Goal: Find contact information: Find contact information

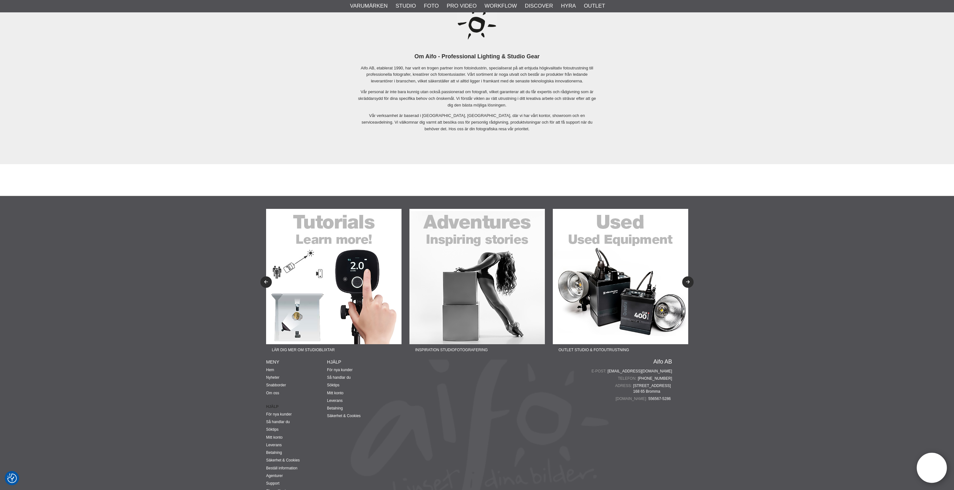
scroll to position [1368, 0]
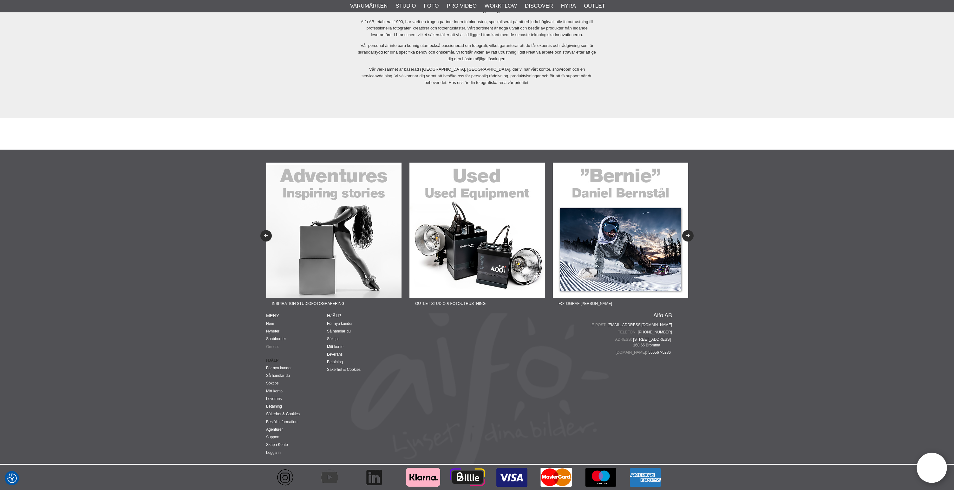
click at [277, 345] on link "Om oss" at bounding box center [272, 347] width 13 height 4
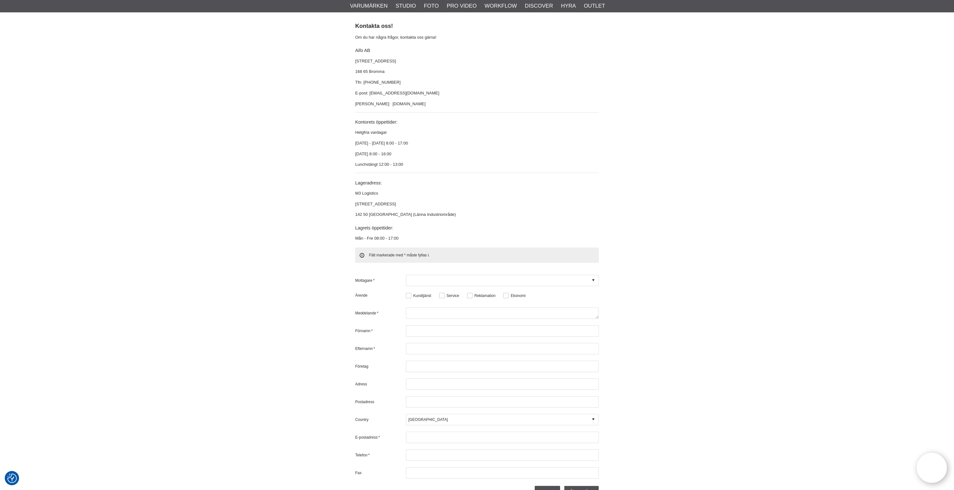
scroll to position [1758, 0]
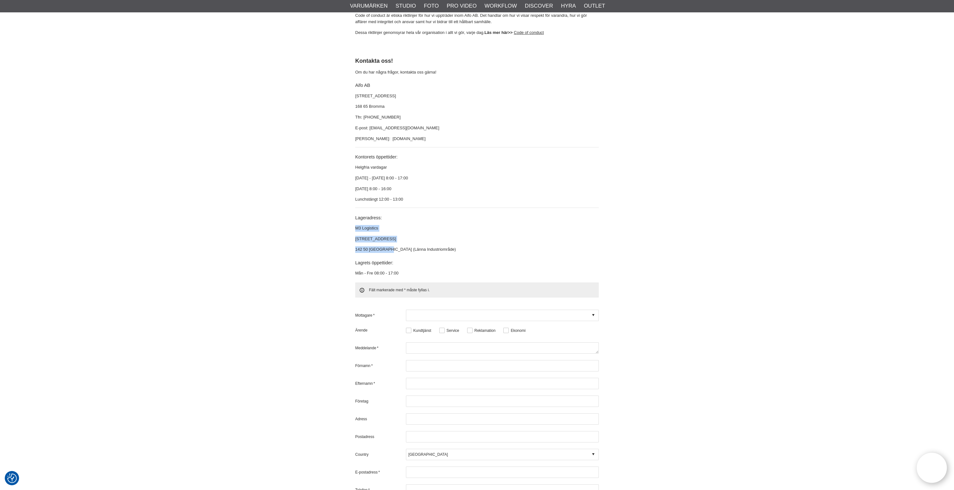
drag, startPoint x: 389, startPoint y: 240, endPoint x: 351, endPoint y: 219, distance: 43.7
copy div "M3 Logistics [STREET_ADDRESS]"
